Goal: Task Accomplishment & Management: Manage account settings

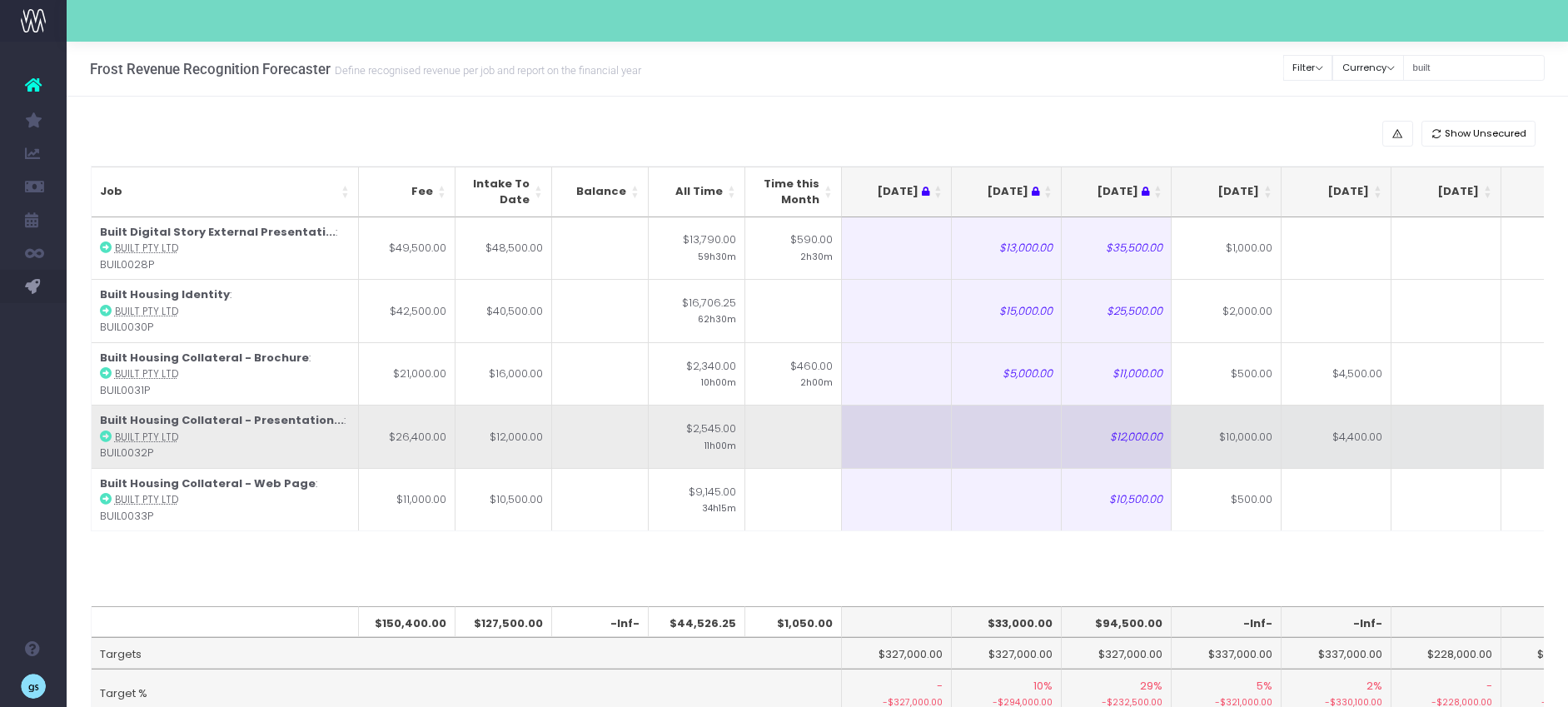
scroll to position [0, 67]
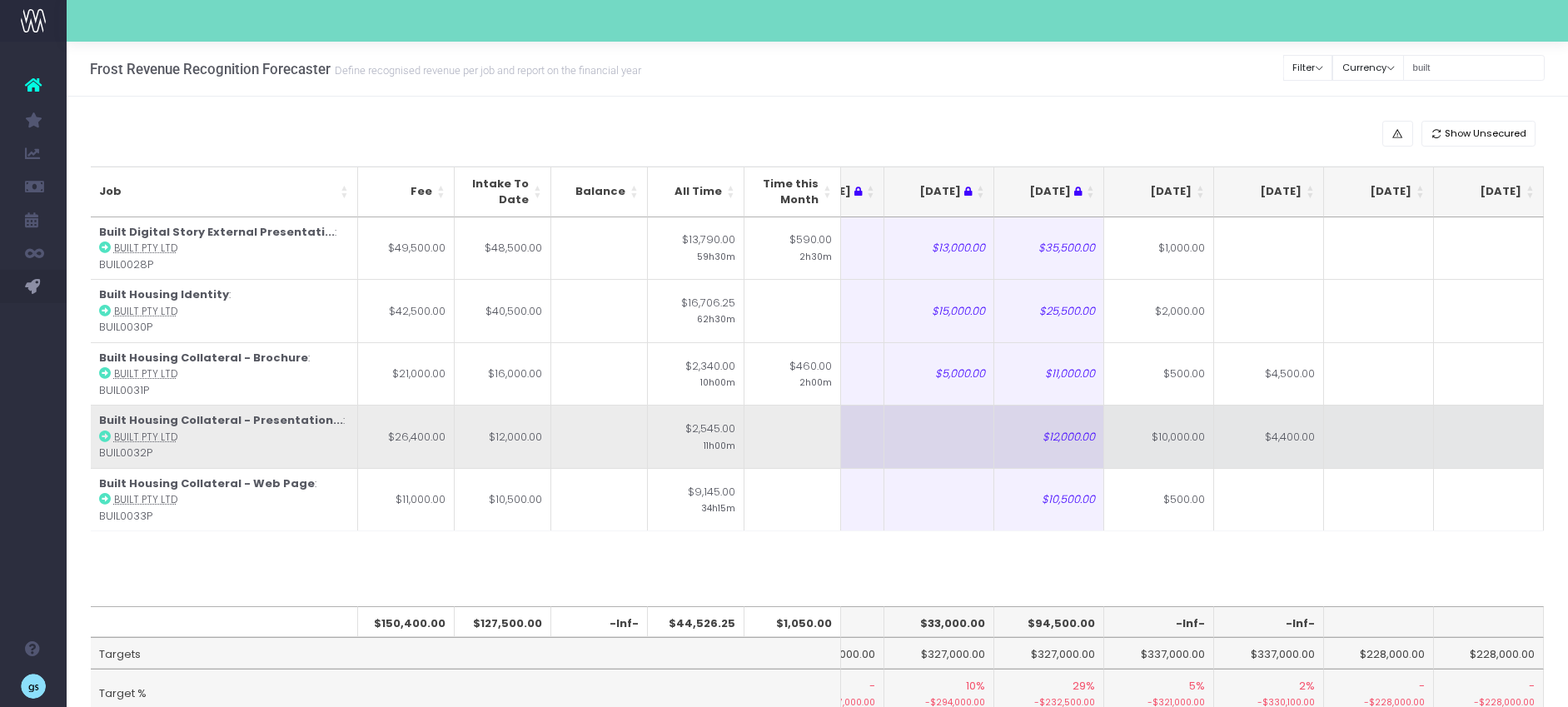
click at [1394, 461] on td at bounding box center [1378, 436] width 110 height 63
click at [1287, 435] on td "$4,400.00" at bounding box center [1268, 436] width 110 height 63
type input "$4,400.00"
click at [1391, 440] on td at bounding box center [1378, 436] width 110 height 63
click at [1164, 440] on td "$10,000.00" at bounding box center [1158, 436] width 110 height 63
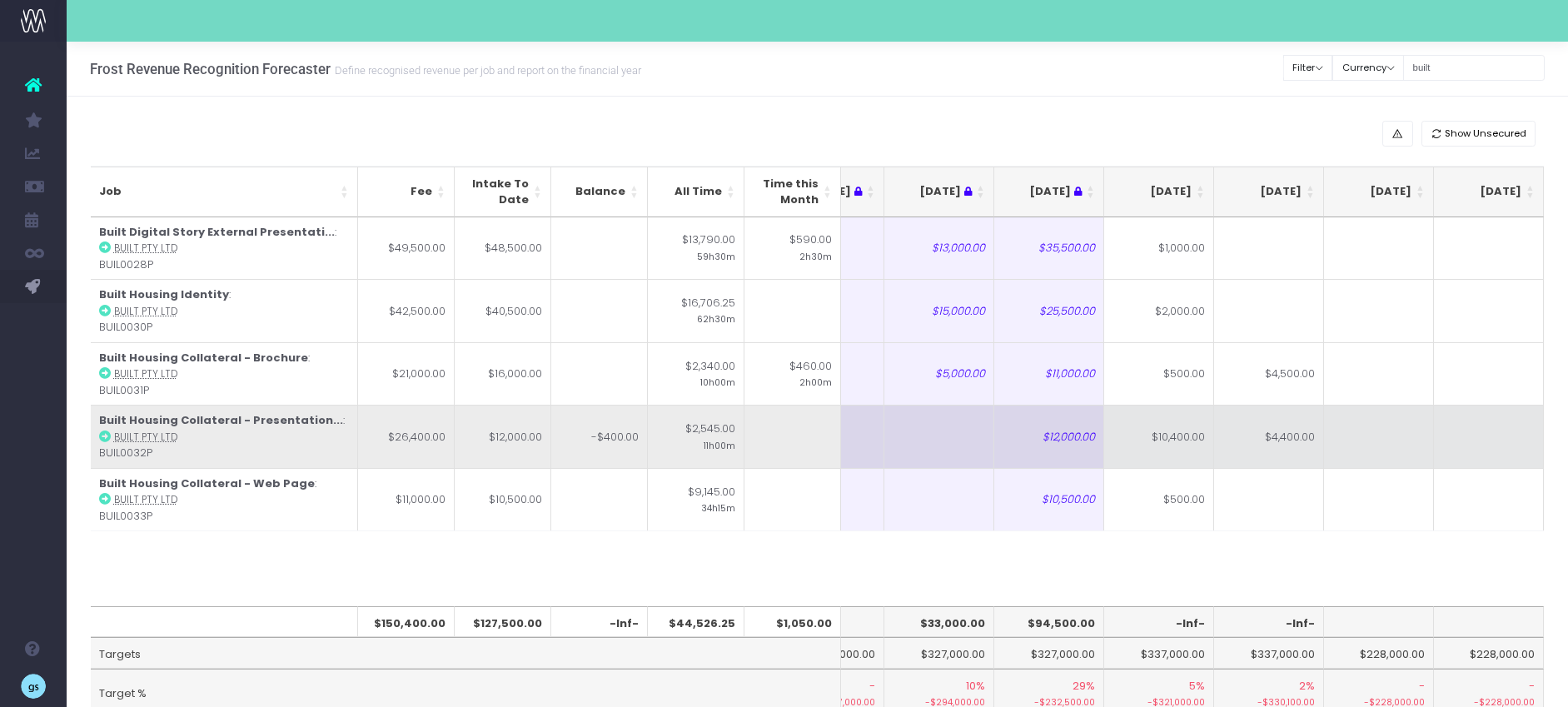
click at [1276, 437] on td "$4,400.00" at bounding box center [1268, 436] width 110 height 63
type input "4000"
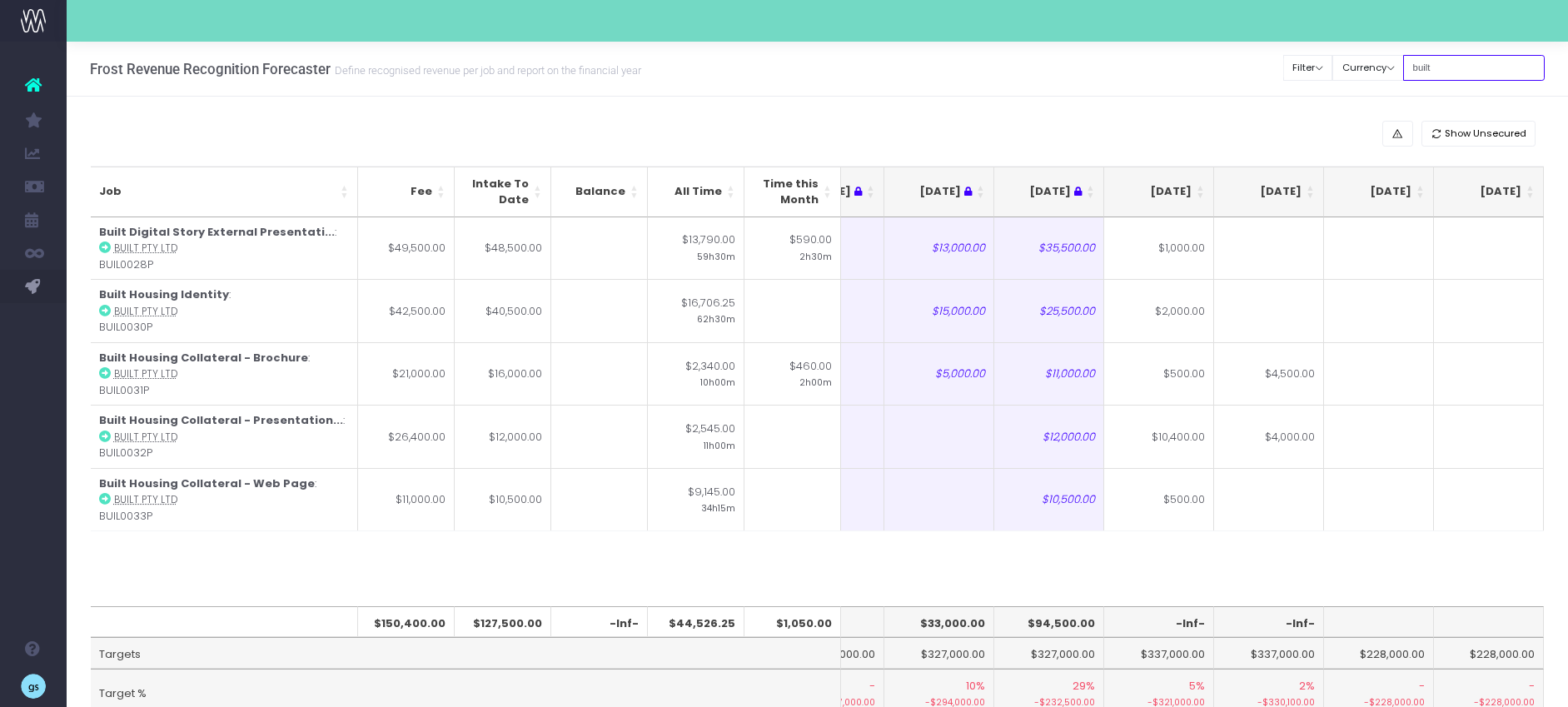
click at [1446, 62] on input "built" at bounding box center [1473, 68] width 141 height 26
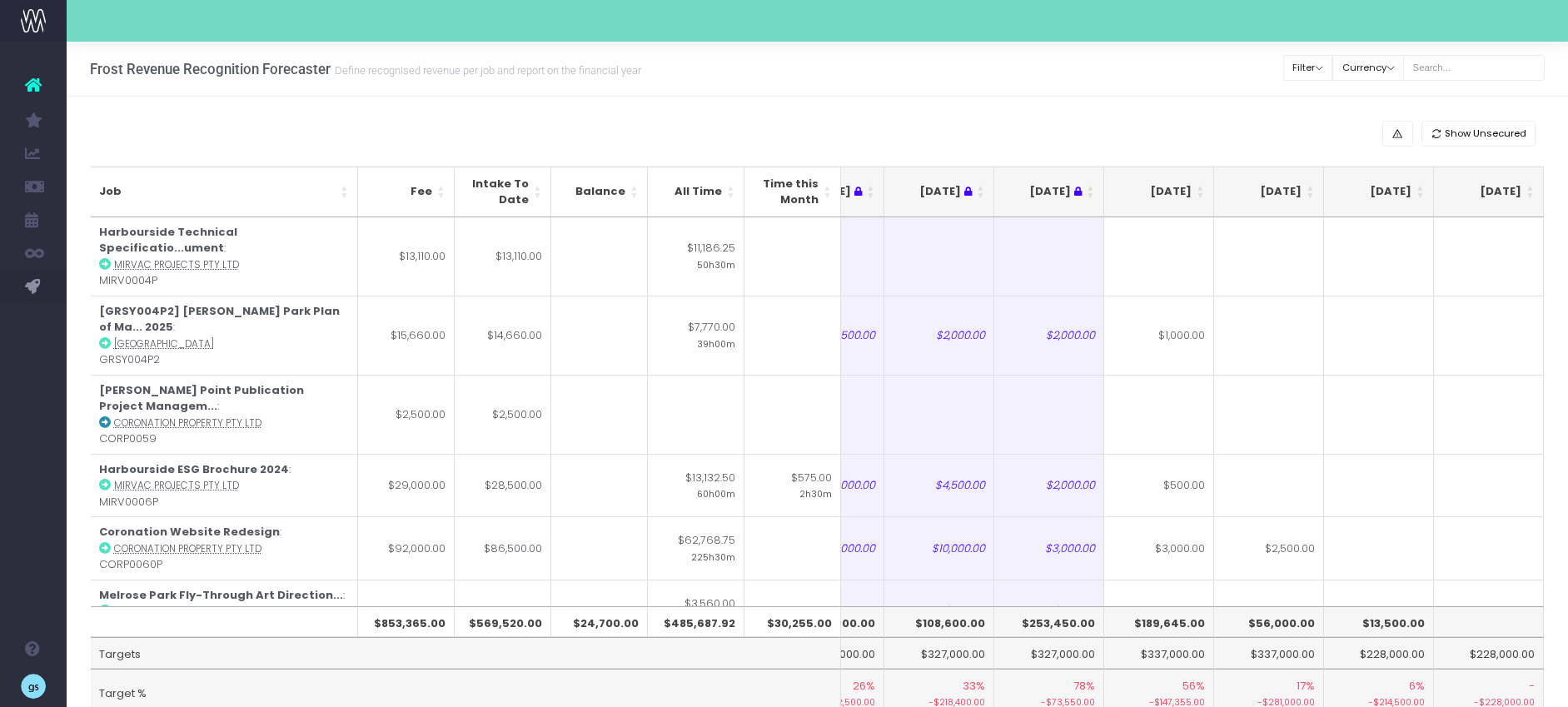
click at [1201, 189] on th "[DATE]" at bounding box center [1158, 192] width 110 height 50
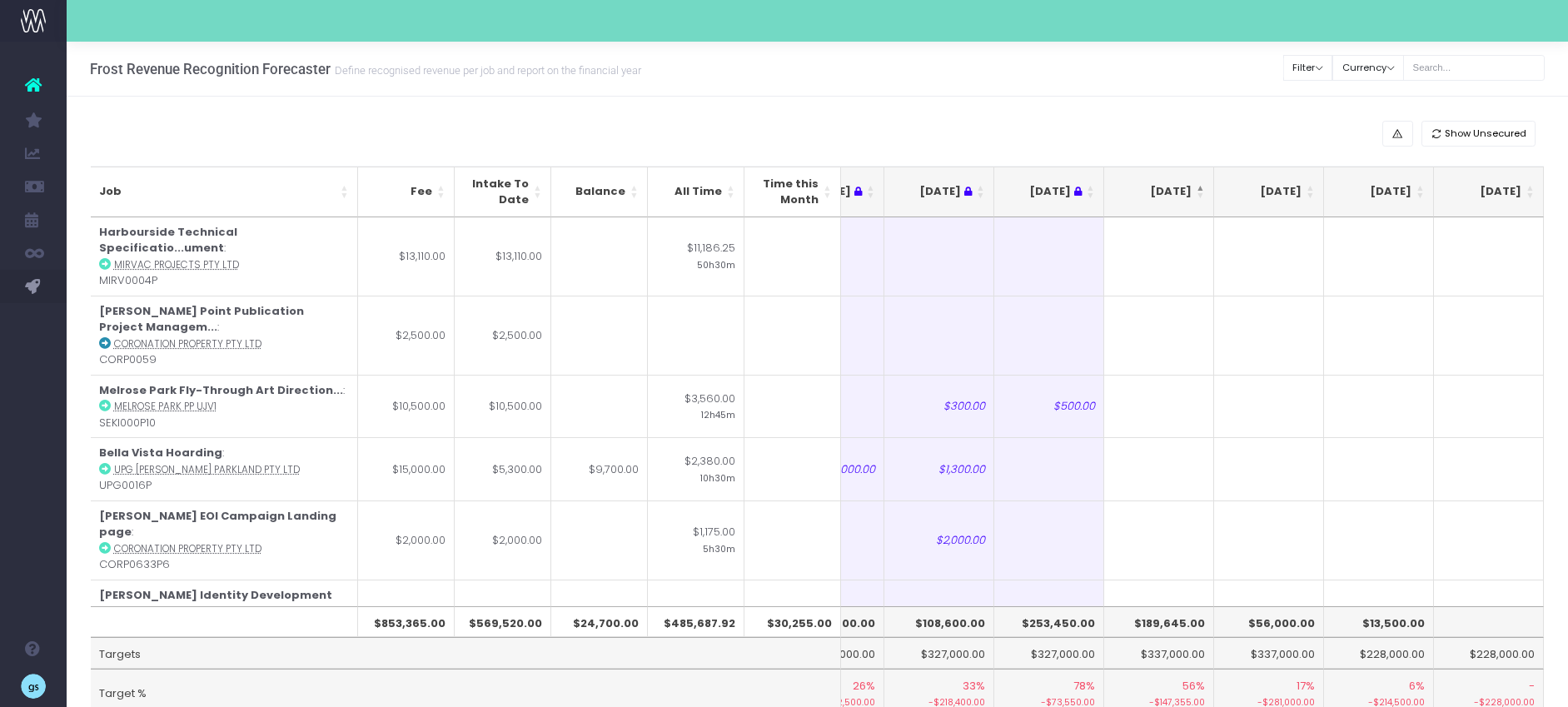
click at [1200, 189] on th "[DATE]" at bounding box center [1158, 192] width 110 height 50
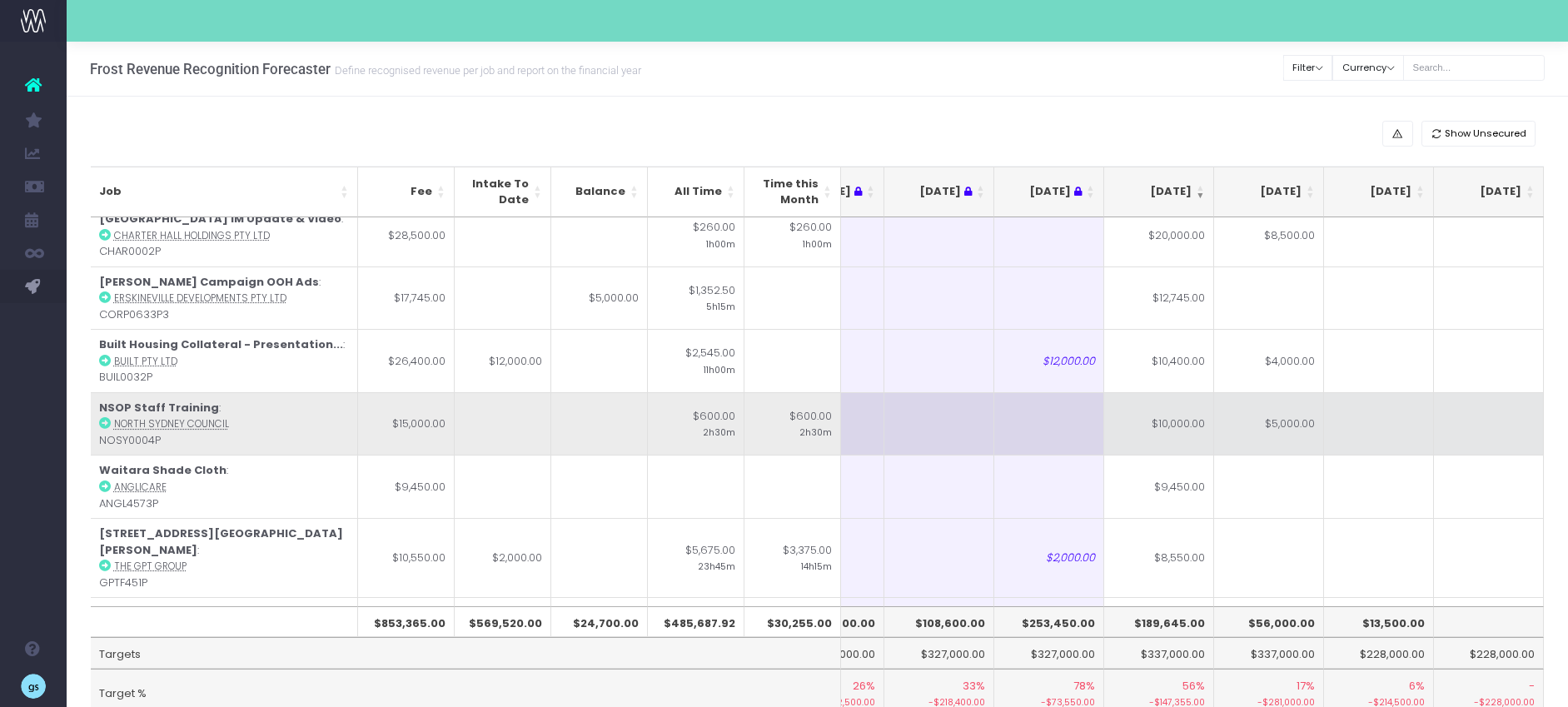
scroll to position [203, 67]
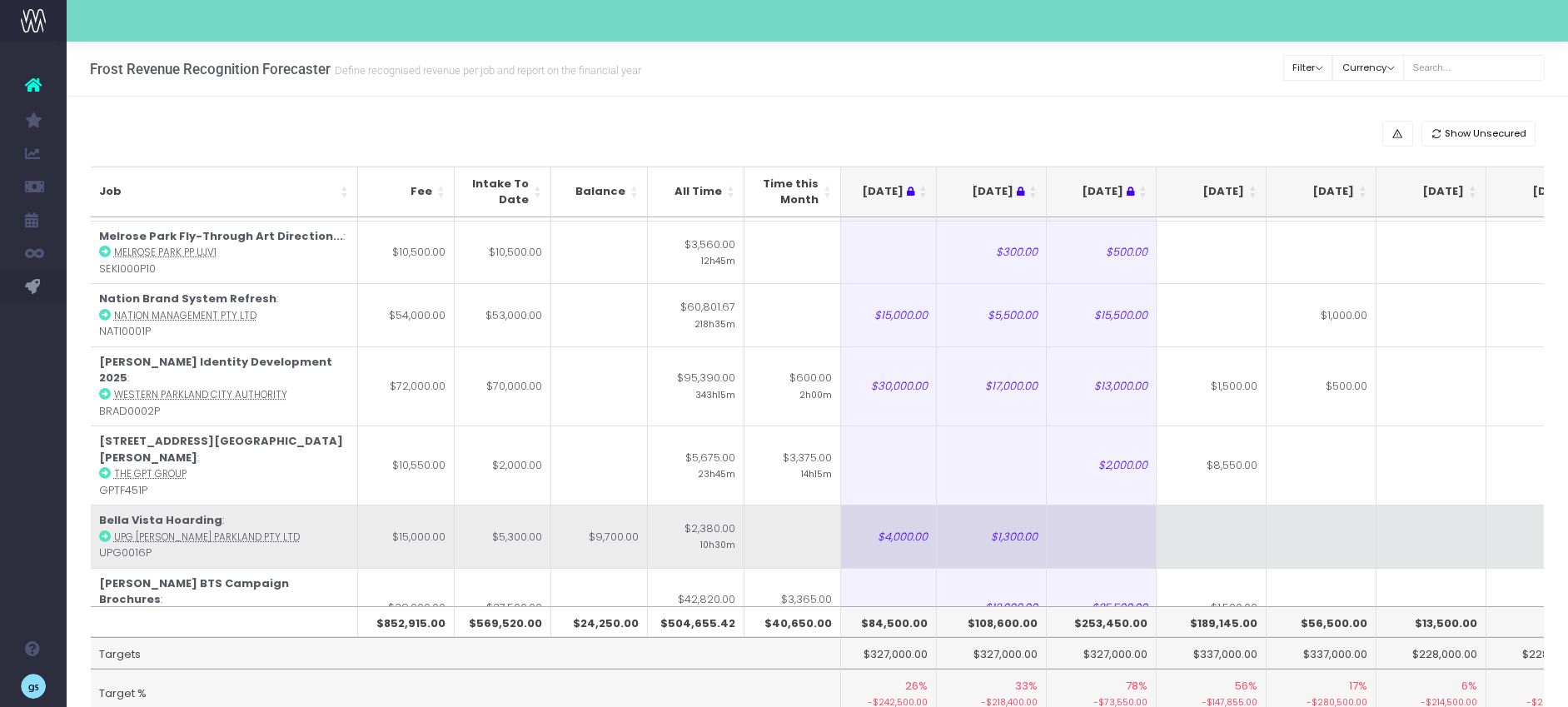
scroll to position [357, 15]
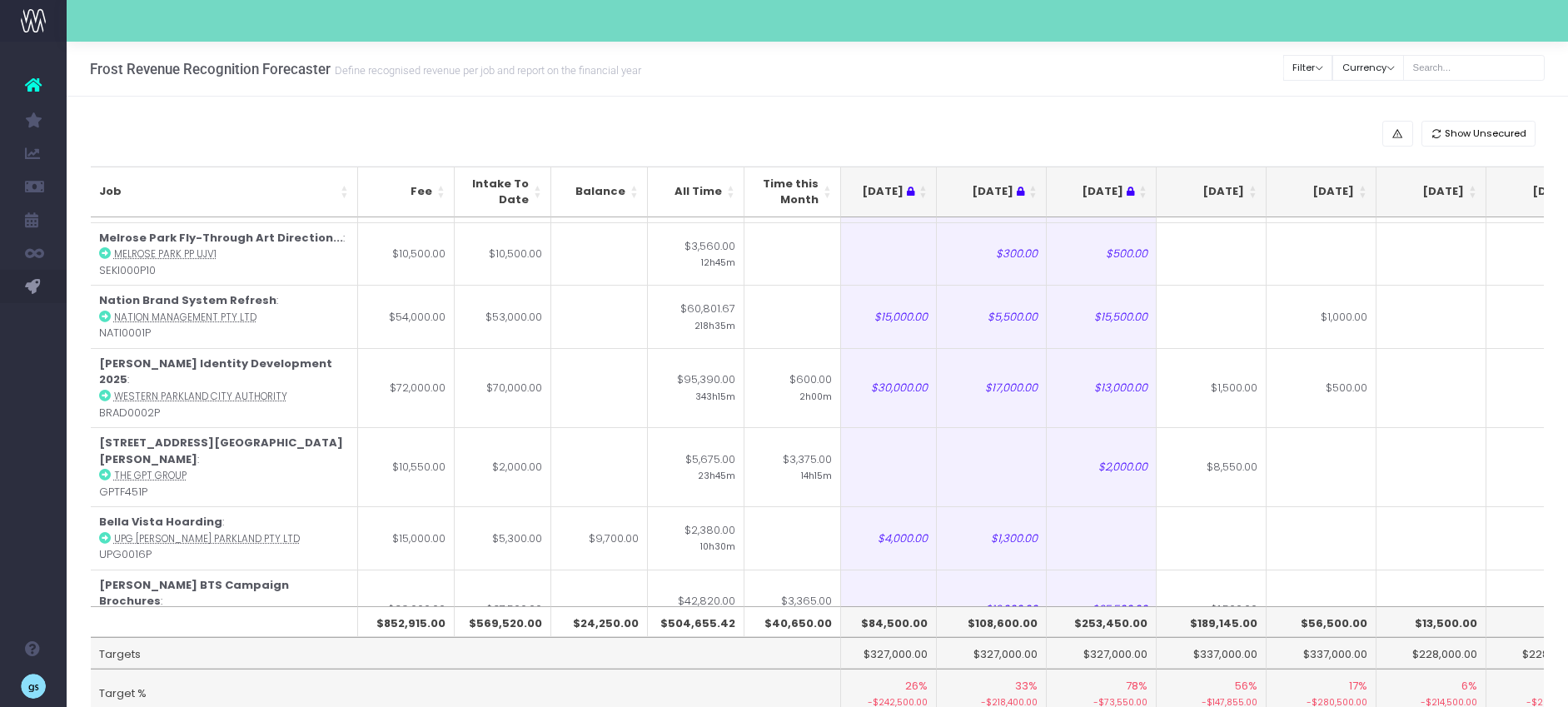
click at [1254, 189] on th "[DATE]" at bounding box center [1211, 192] width 110 height 50
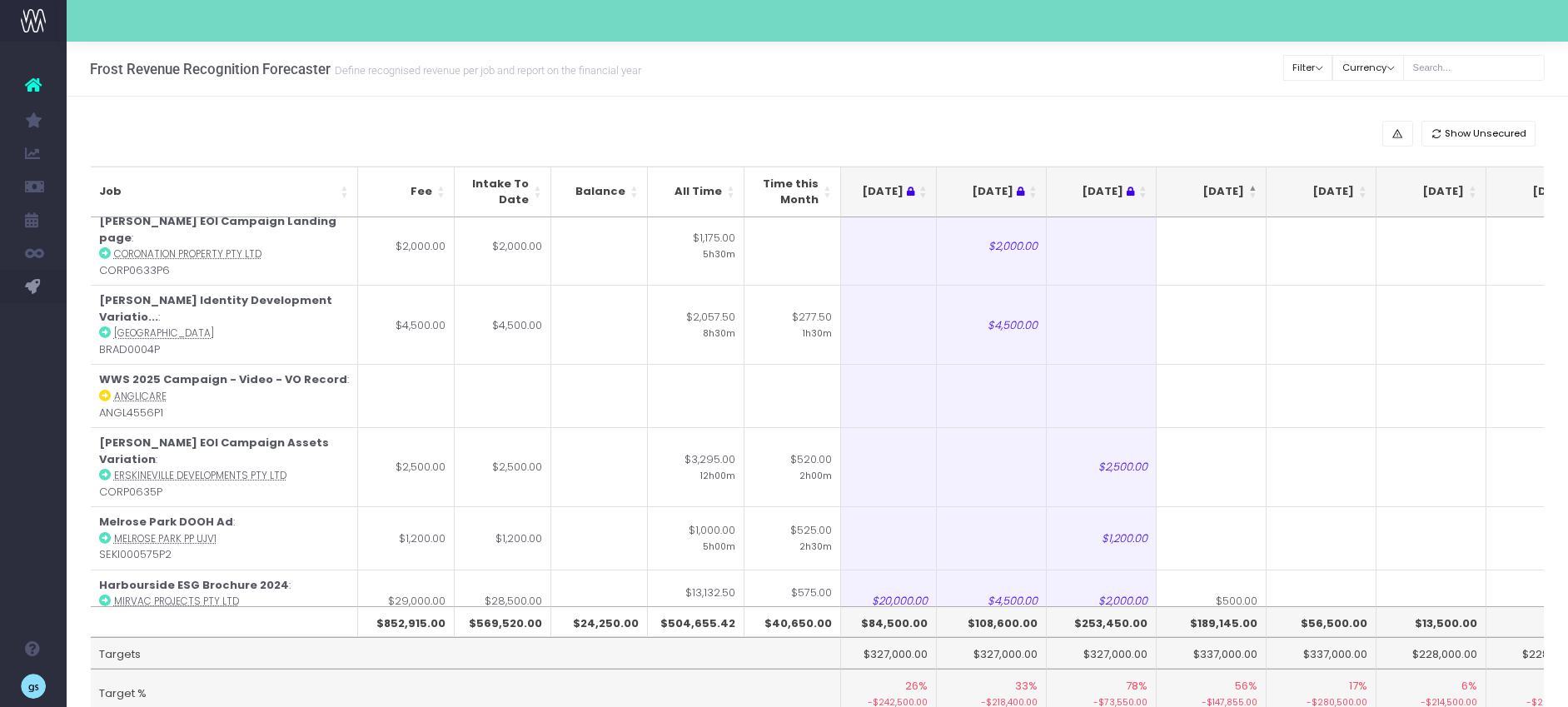
scroll to position [0, 15]
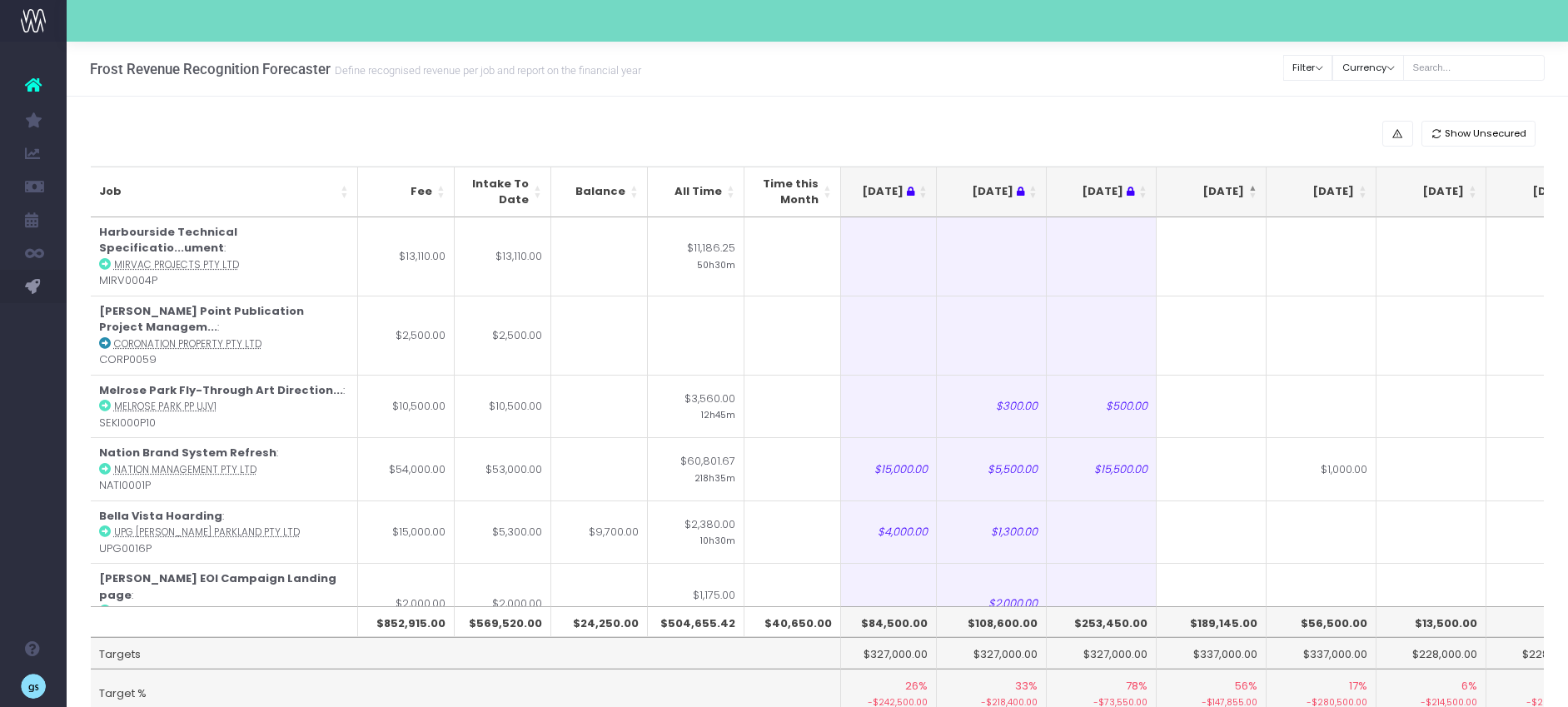
click at [1254, 189] on th "[DATE]" at bounding box center [1211, 192] width 110 height 50
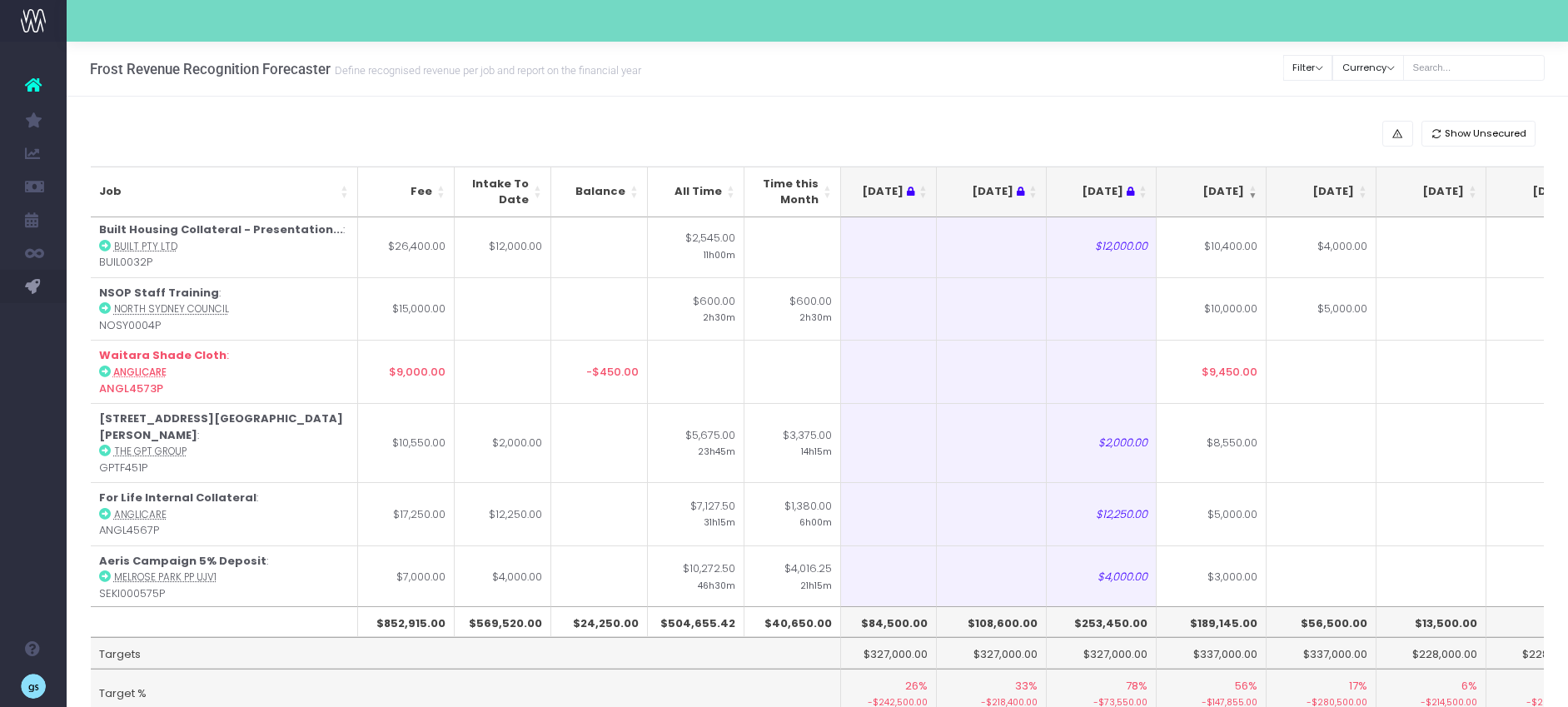
scroll to position [379, 15]
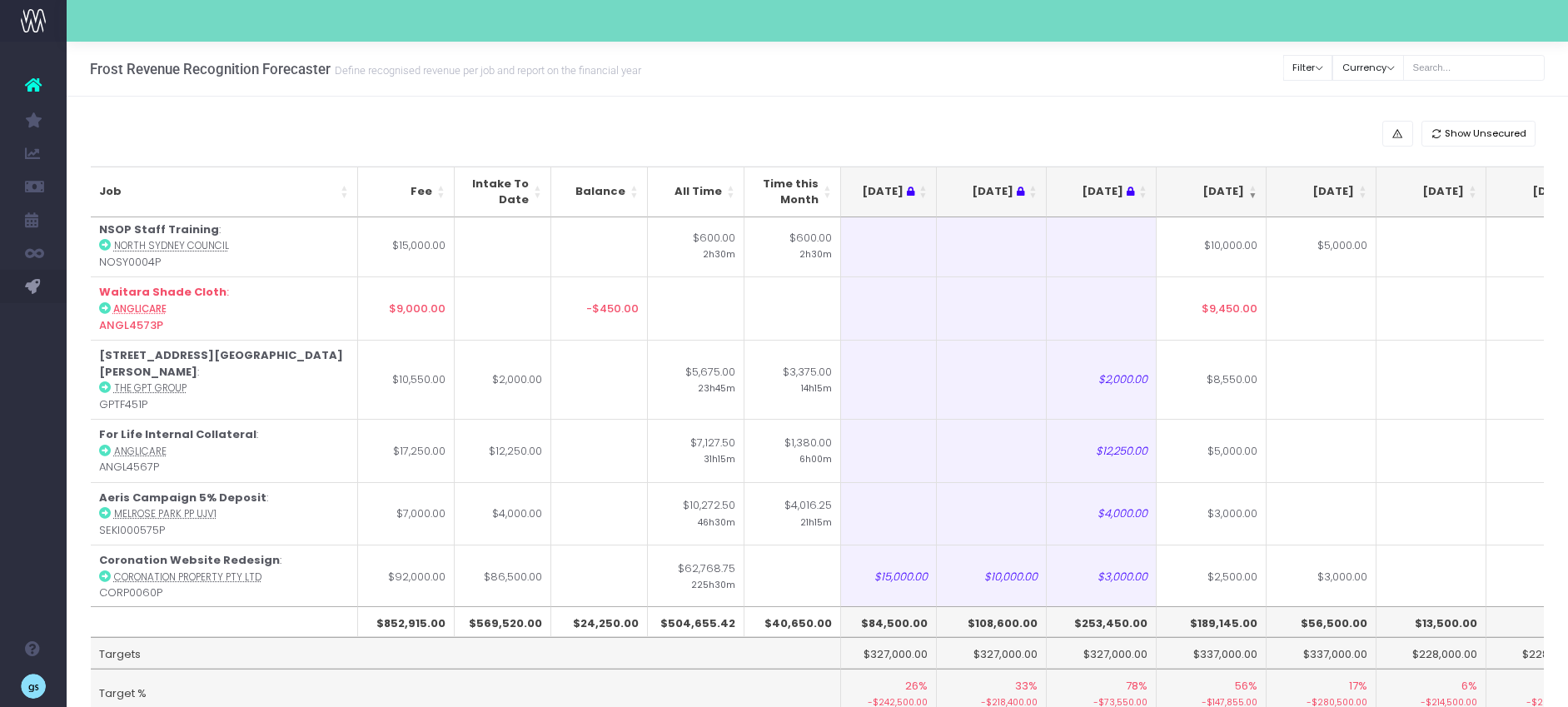
click at [1218, 304] on td "$9,450.00" at bounding box center [1211, 308] width 110 height 63
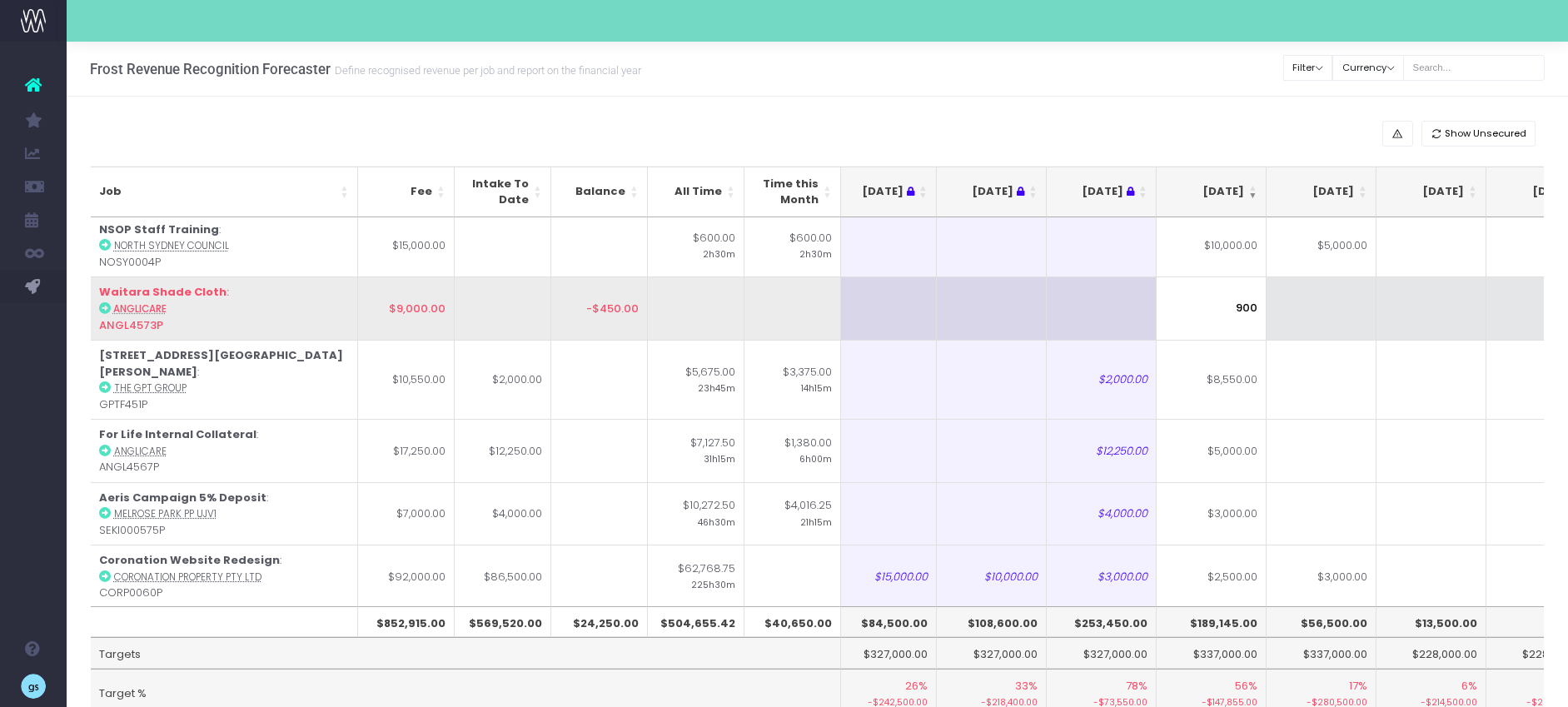
type input "9000"
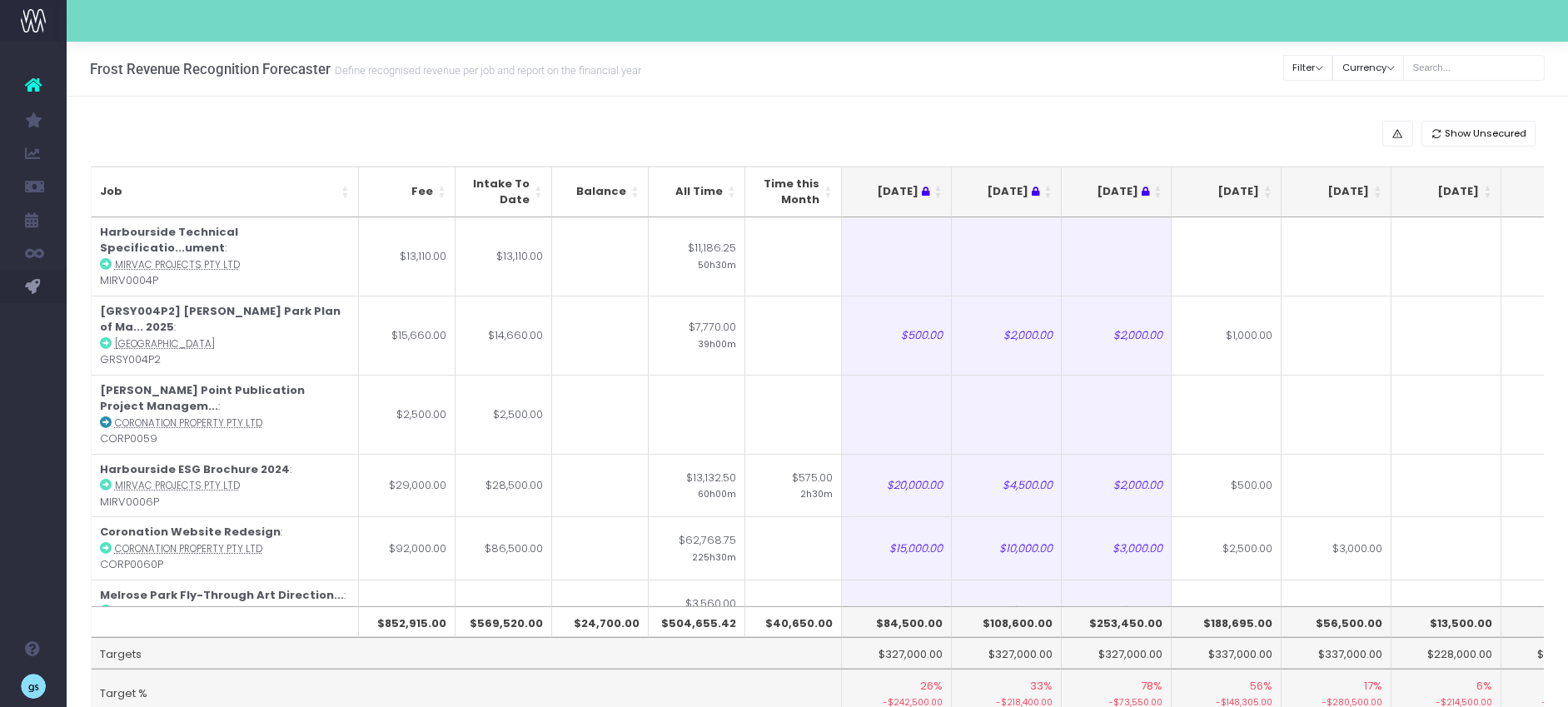
click at [1271, 189] on th "[DATE]" at bounding box center [1225, 192] width 110 height 50
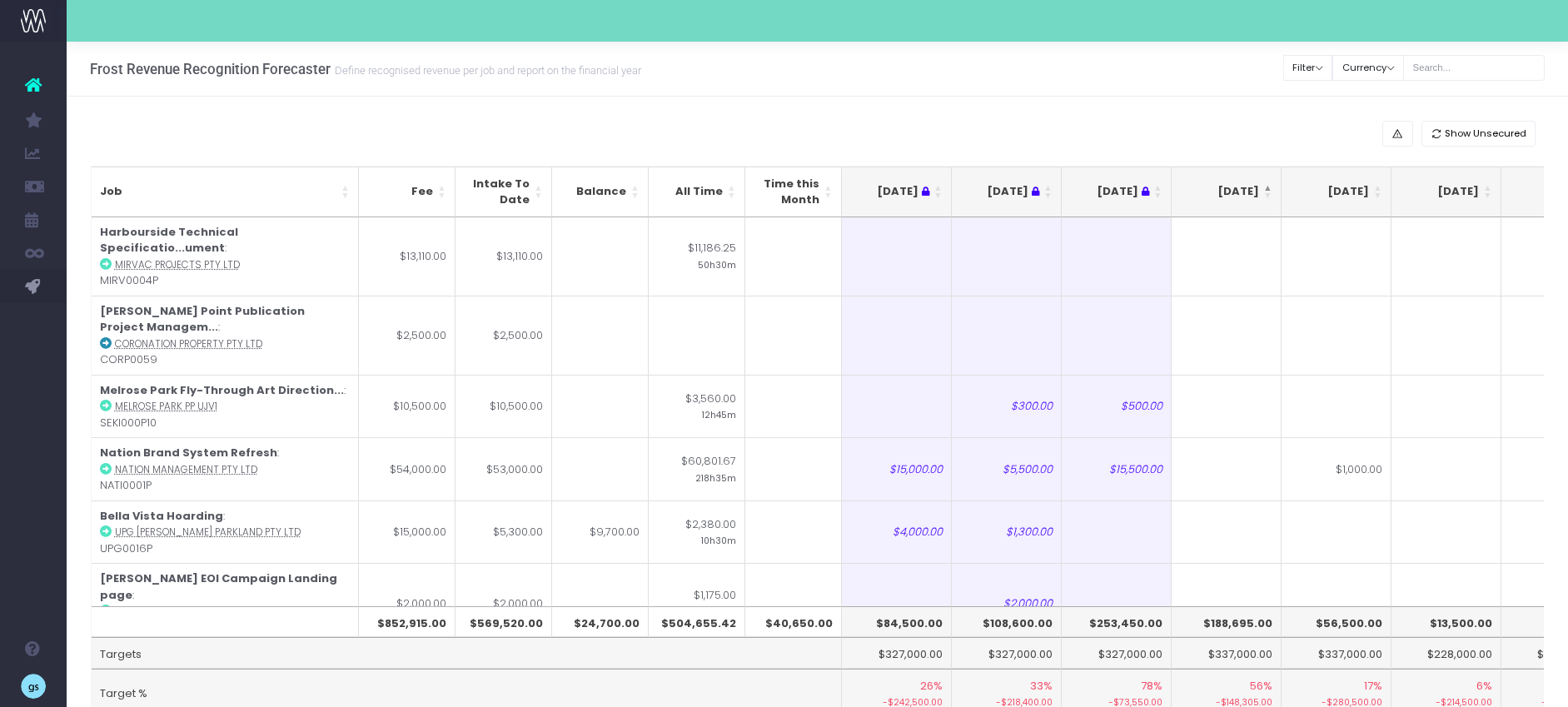
click at [1271, 189] on th "[DATE]" at bounding box center [1225, 192] width 110 height 50
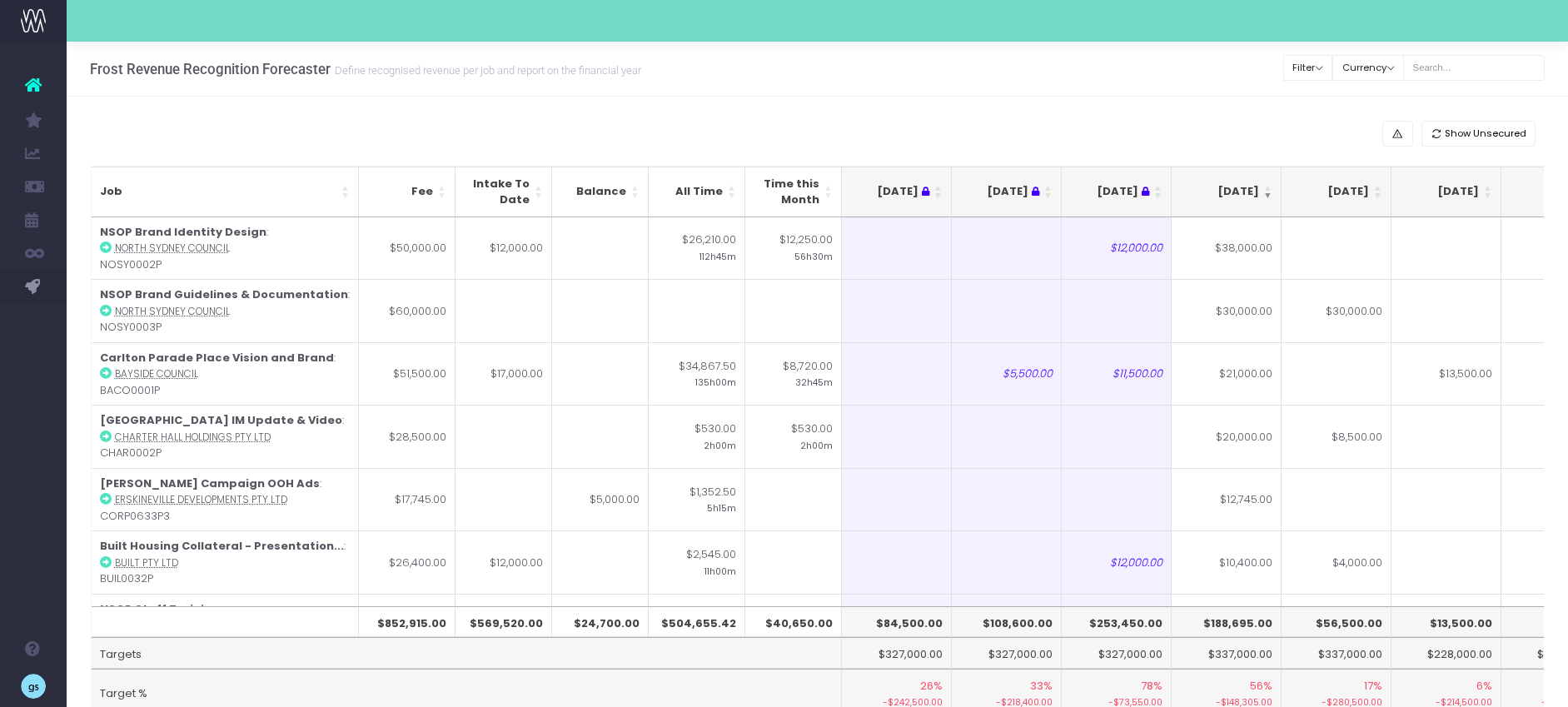
scroll to position [77, 0]
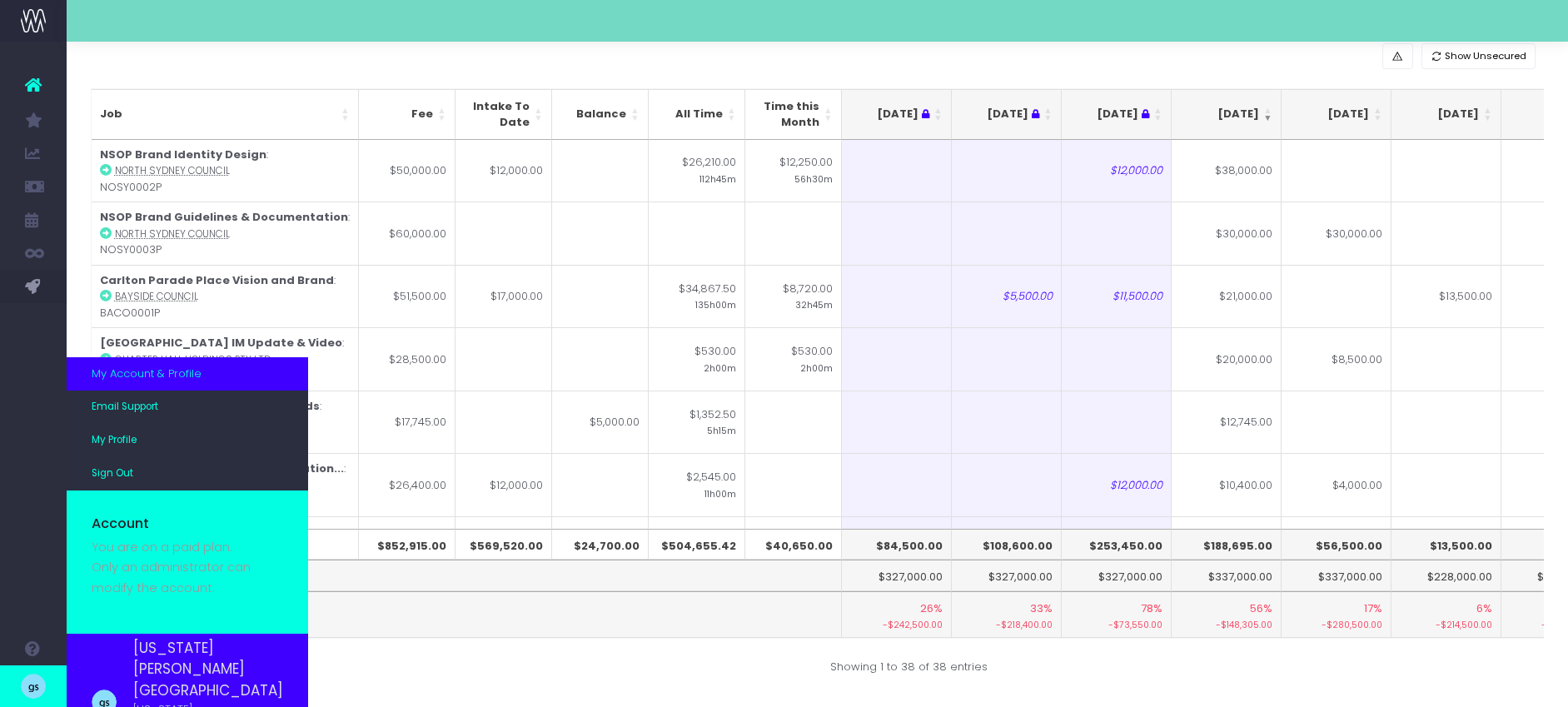
drag, startPoint x: 147, startPoint y: 651, endPoint x: 28, endPoint y: 674, distance: 121.2
click at [147, 651] on button "Excel" at bounding box center [157, 663] width 42 height 26
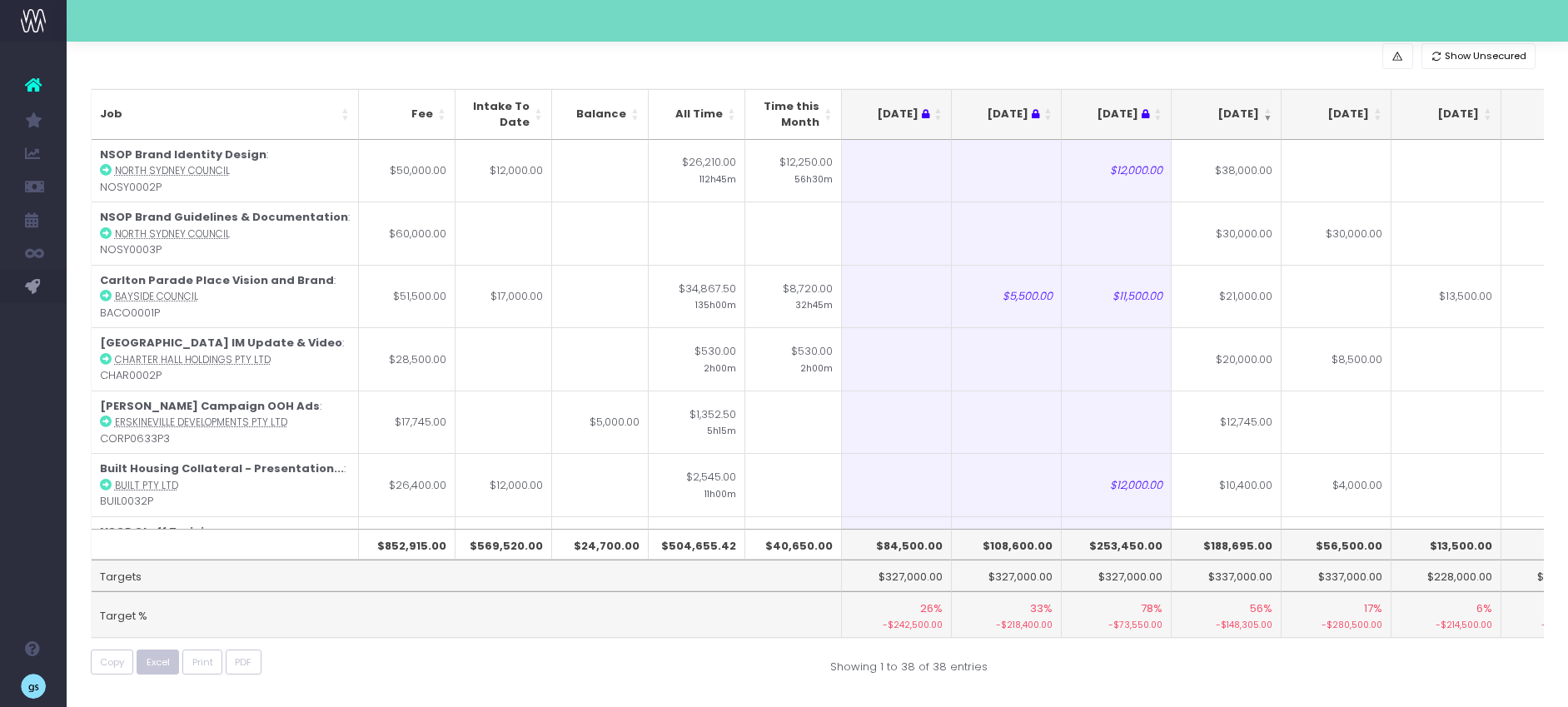
click at [160, 661] on span "Excel" at bounding box center [158, 663] width 24 height 14
